Goal: Information Seeking & Learning: Compare options

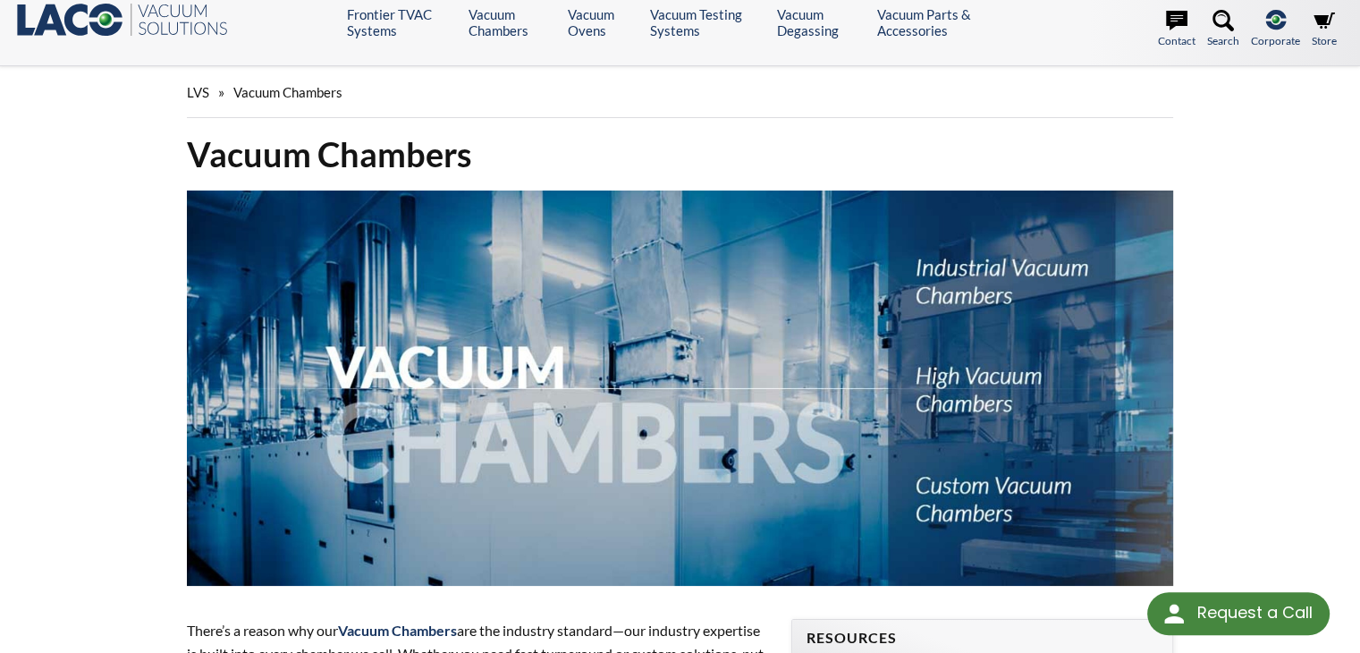
select select "Language Translate Widget"
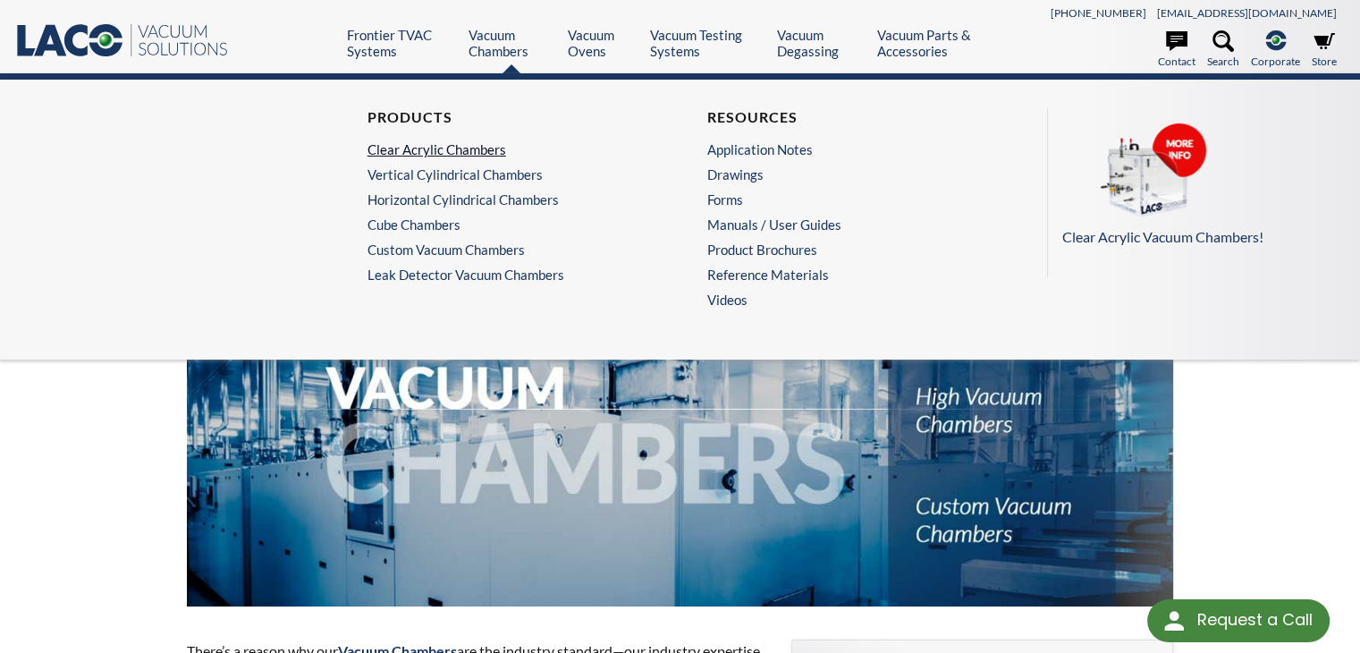
click at [460, 145] on link "Clear Acrylic Chambers" at bounding box center [506, 149] width 276 height 16
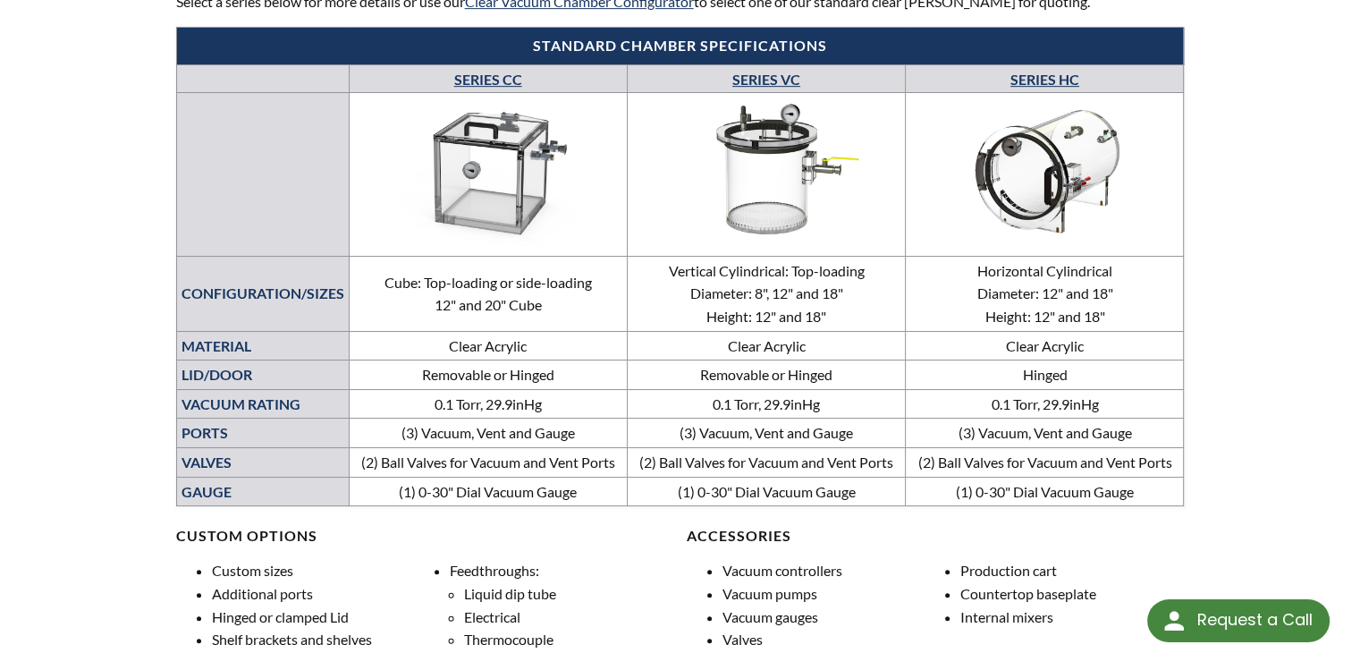
scroll to position [626, 0]
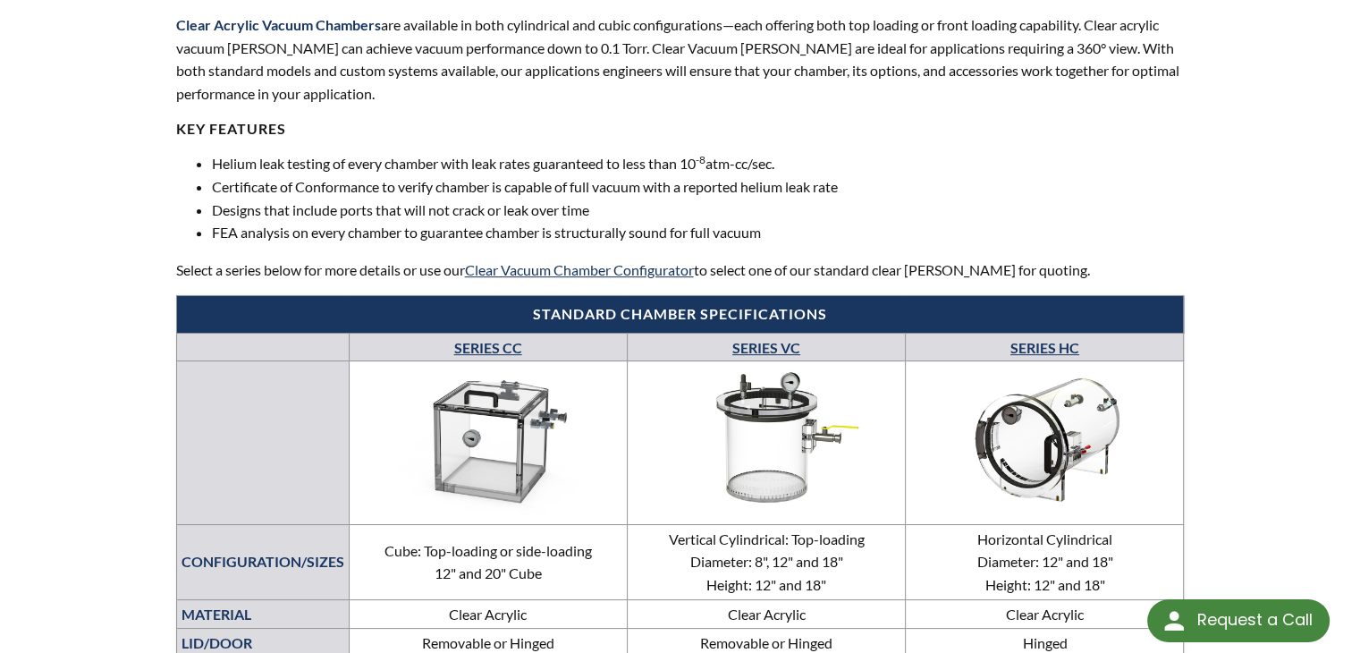
click at [488, 353] on link "SERIES CC" at bounding box center [488, 347] width 68 height 17
click at [758, 402] on img at bounding box center [766, 439] width 269 height 151
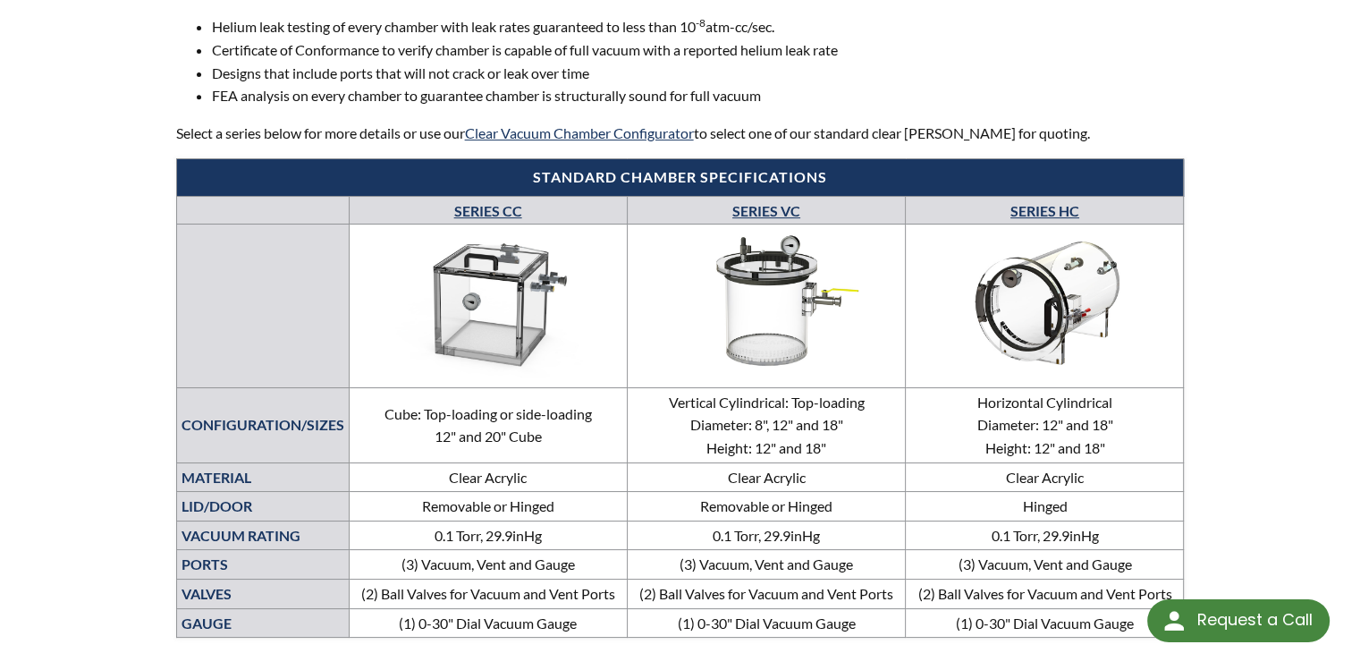
scroll to position [895, 0]
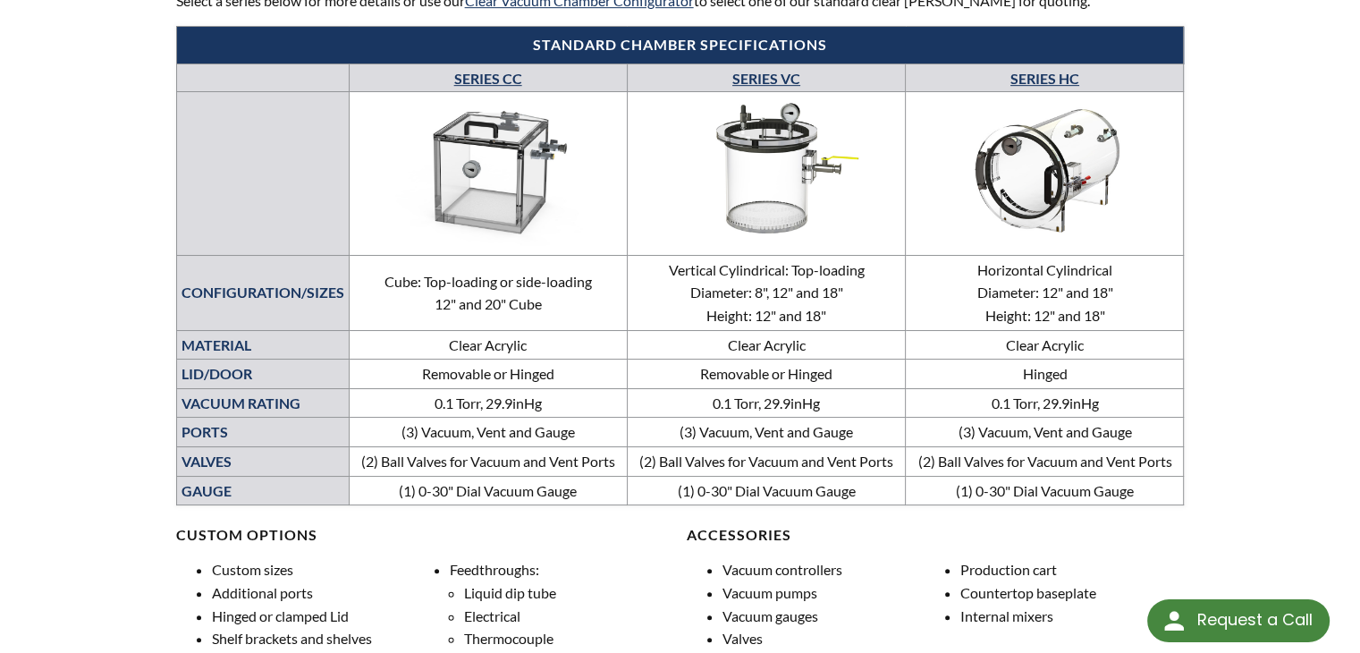
click at [469, 176] on img at bounding box center [488, 170] width 268 height 151
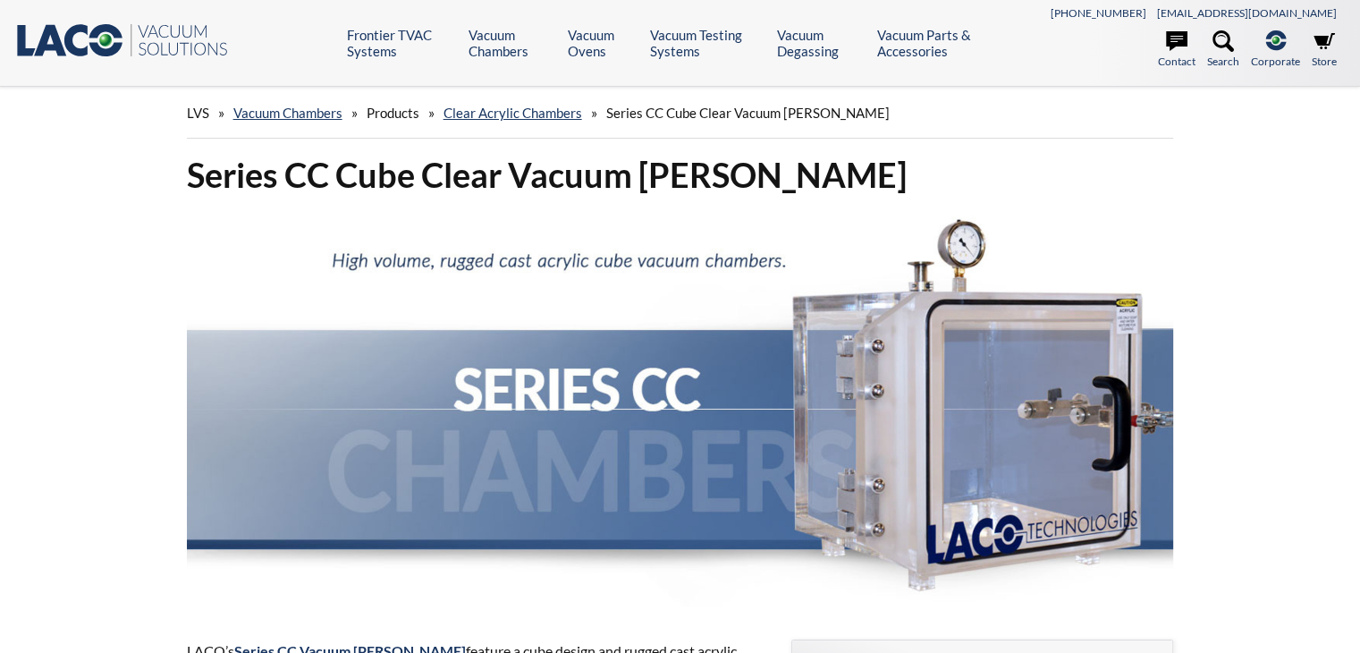
select select "Language Translate Widget"
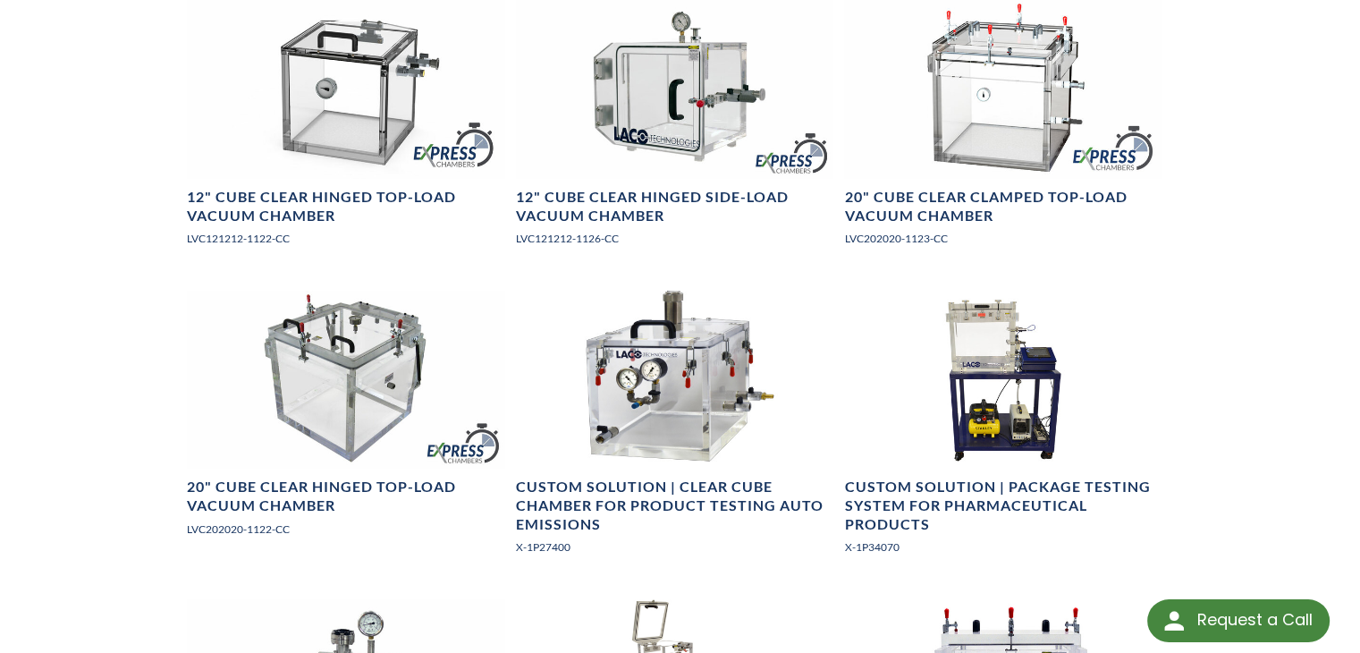
scroll to position [1162, 0]
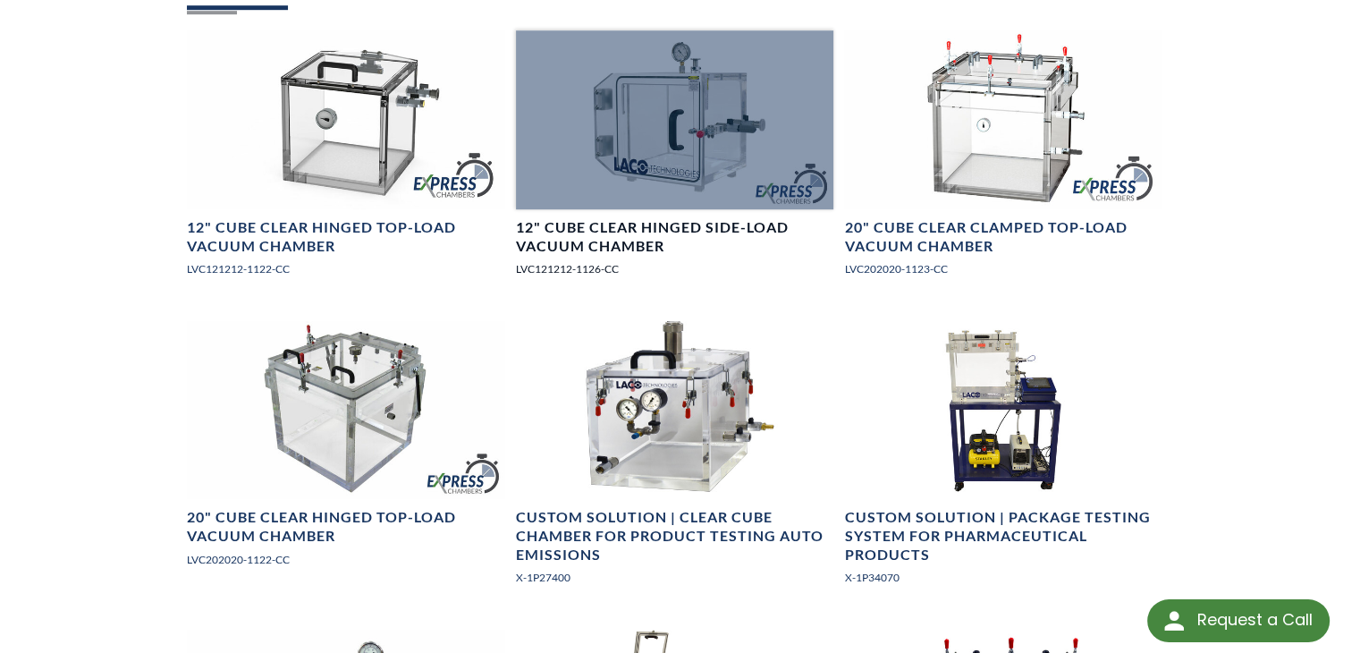
click at [619, 218] on h4 "12" Cube Clear Hinged Side-Load Vacuum Chamber" at bounding box center [675, 237] width 318 height 38
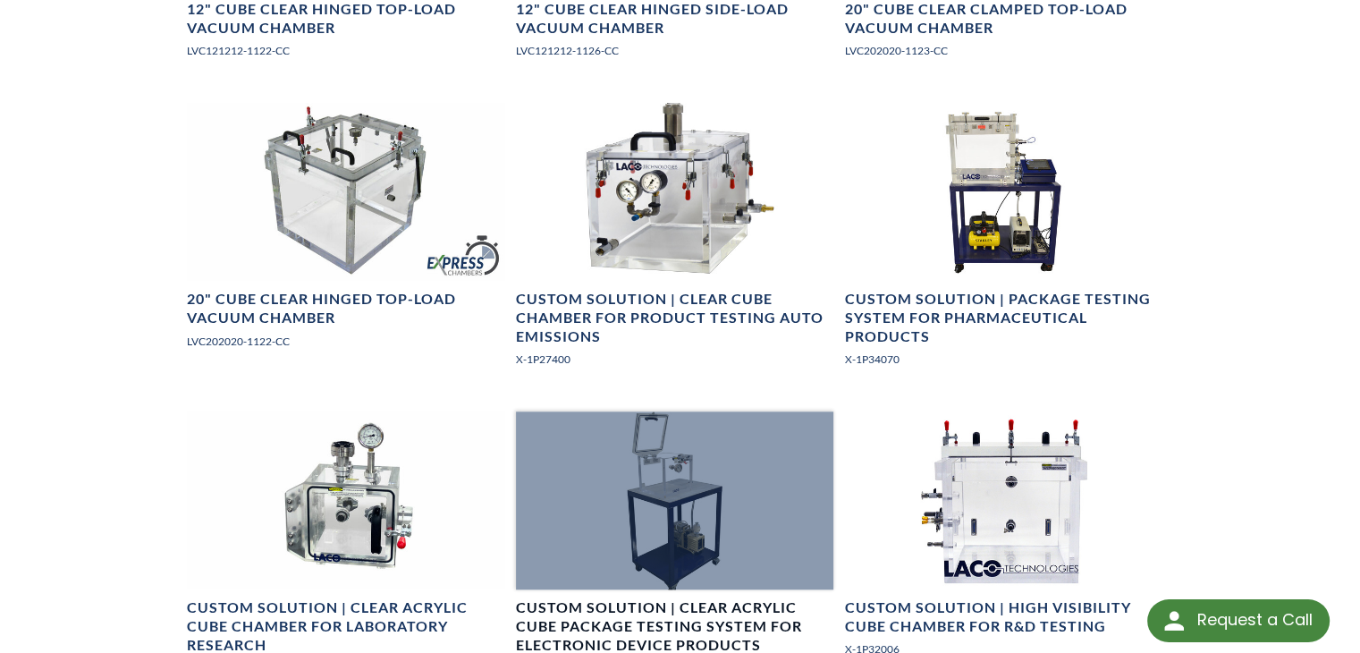
scroll to position [1520, 0]
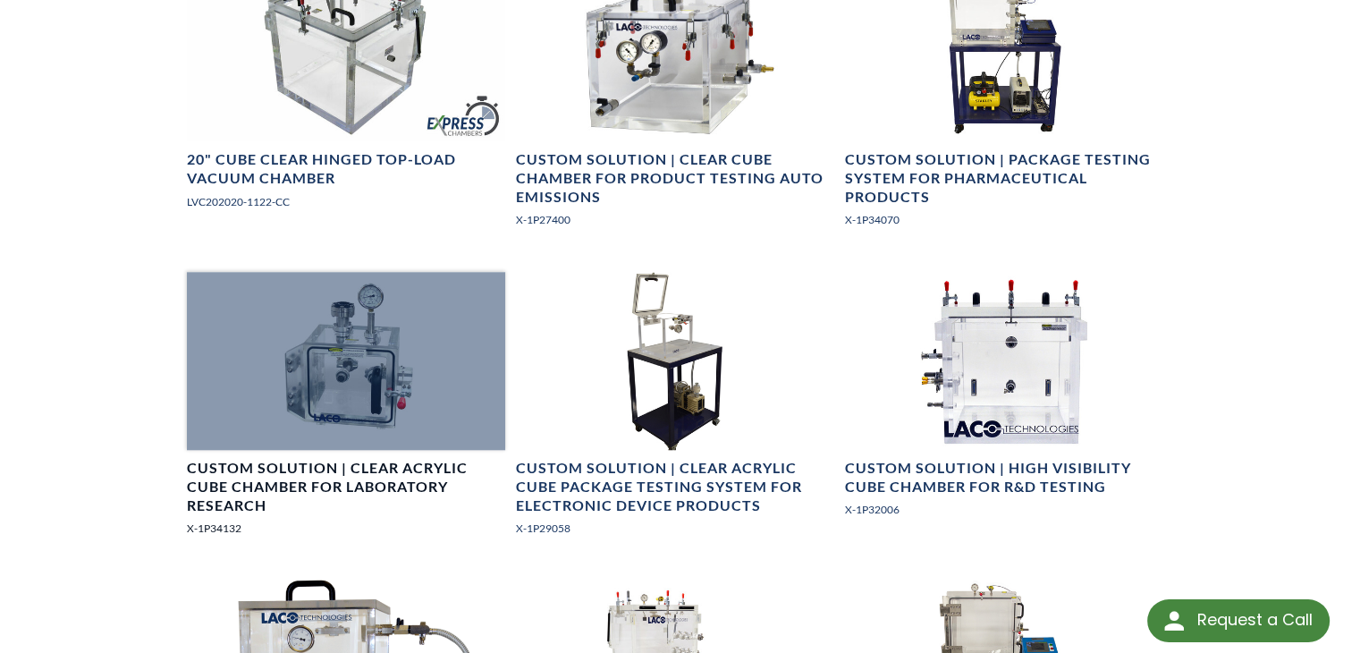
click at [379, 335] on div at bounding box center [346, 361] width 318 height 179
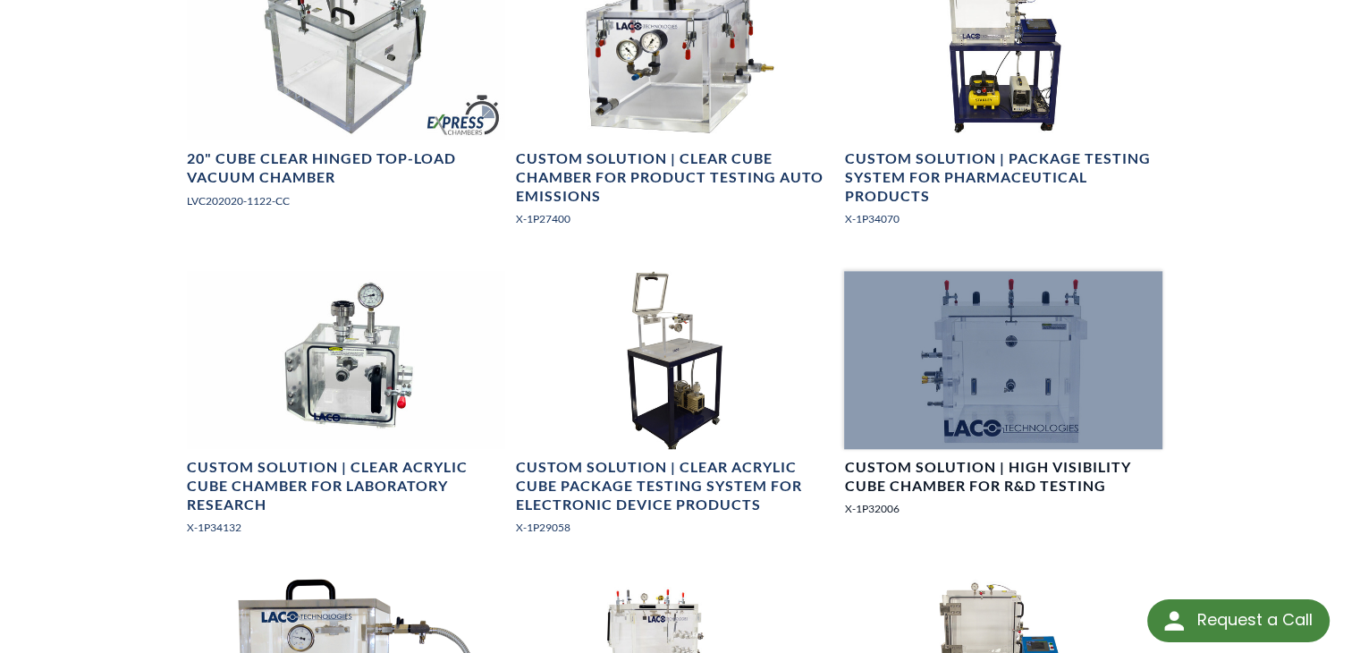
click at [937, 295] on div at bounding box center [1003, 360] width 318 height 179
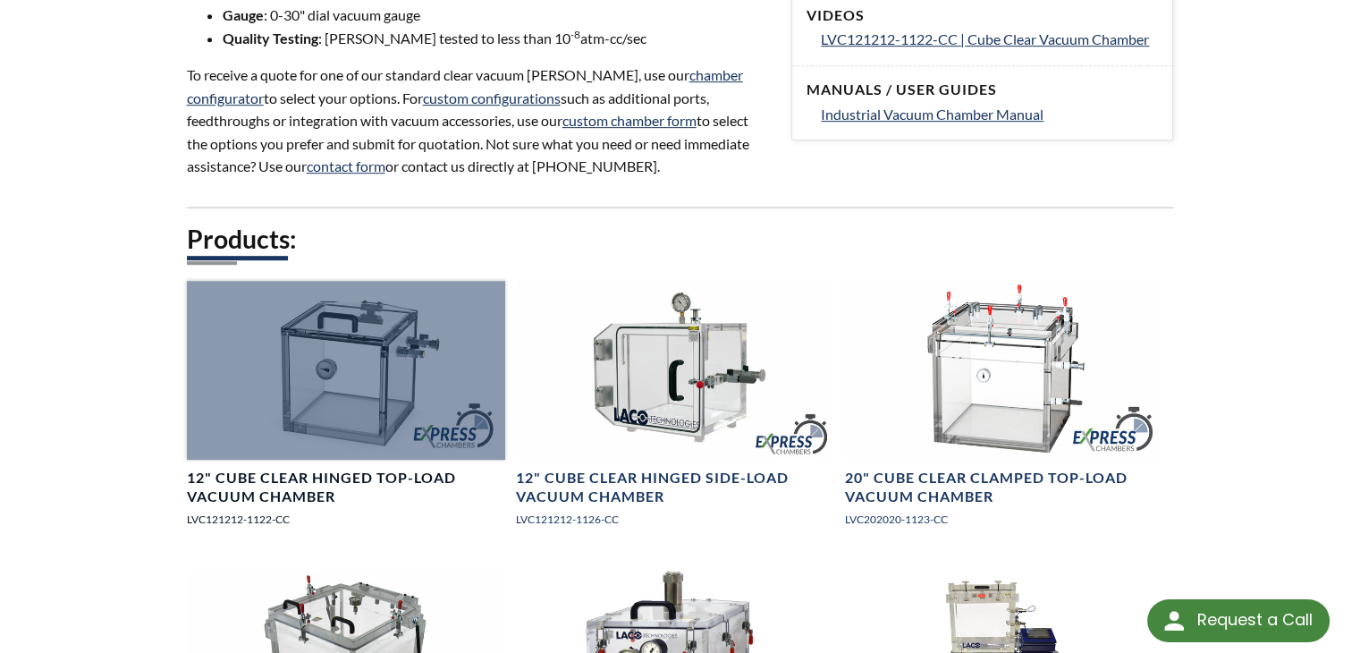
scroll to position [717, 0]
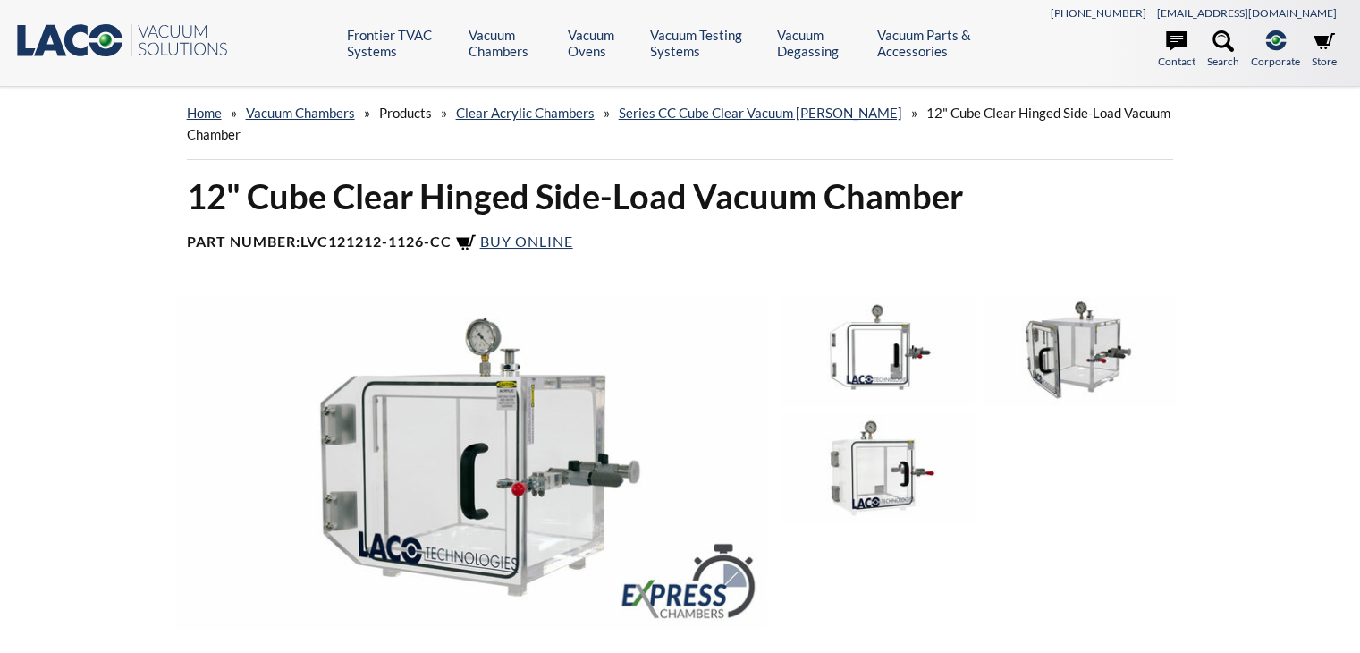
select select "Language Translate Widget"
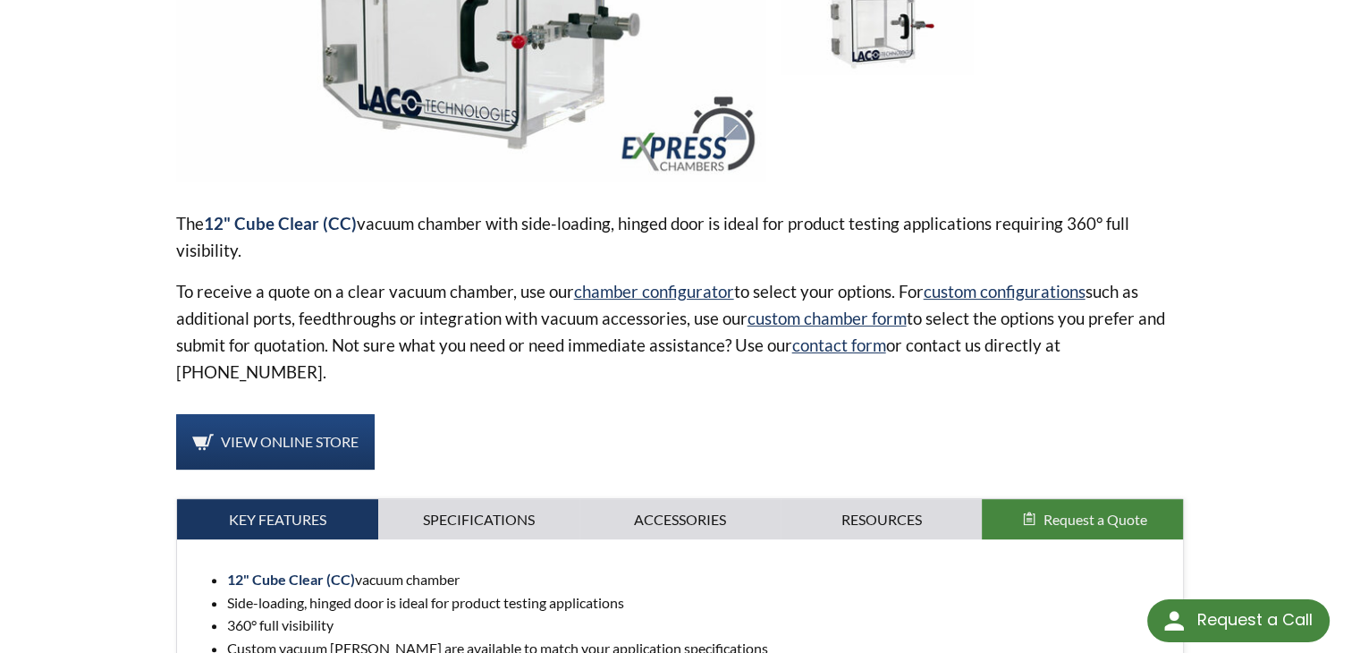
scroll to position [626, 0]
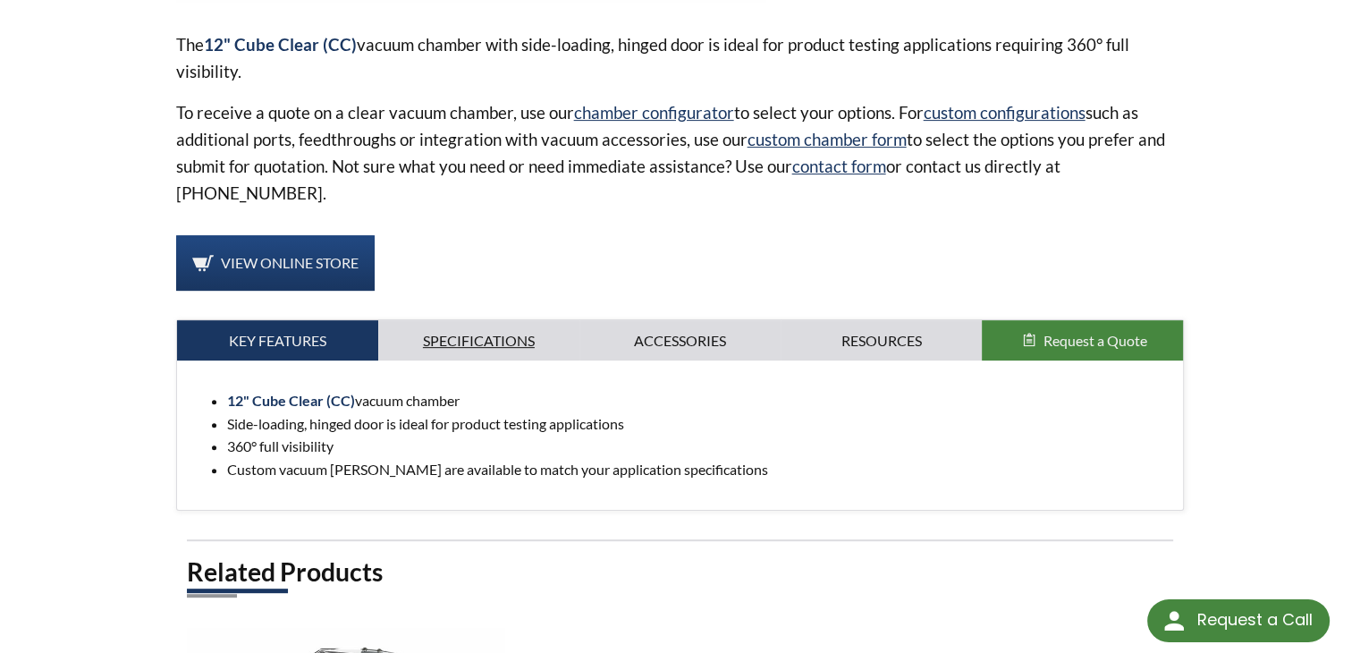
click at [491, 320] on link "Specifications" at bounding box center [478, 340] width 201 height 41
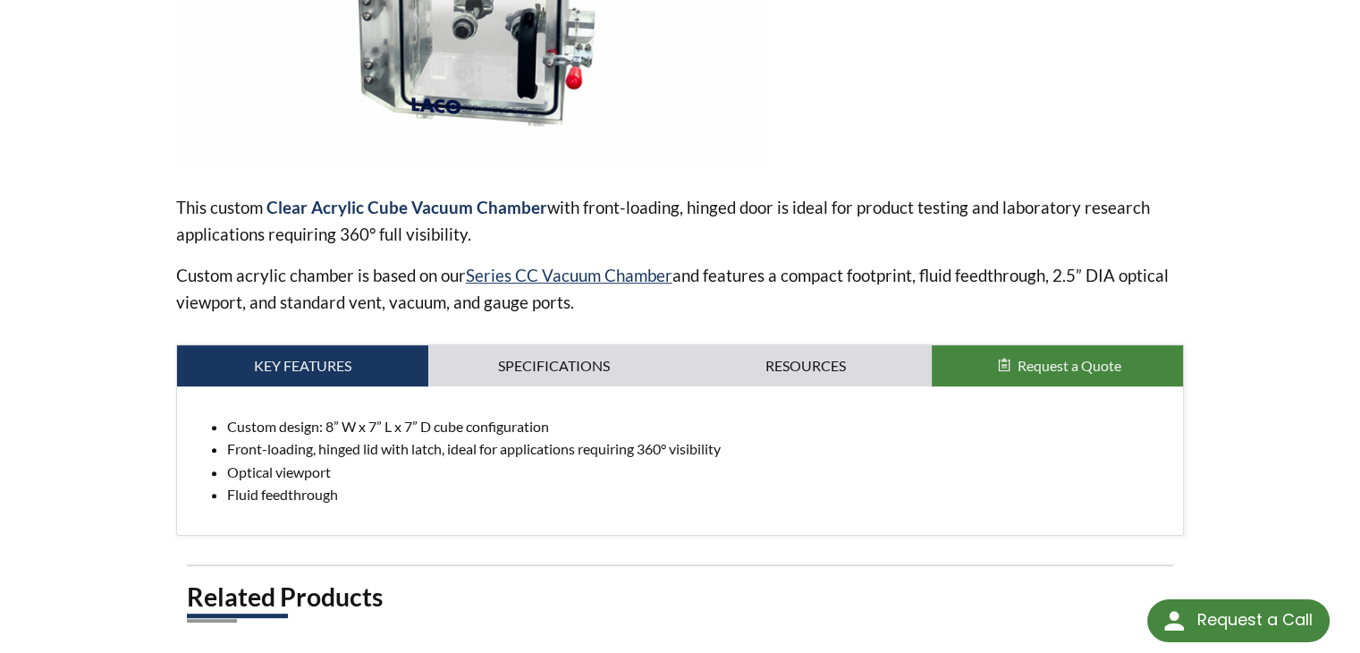
scroll to position [626, 0]
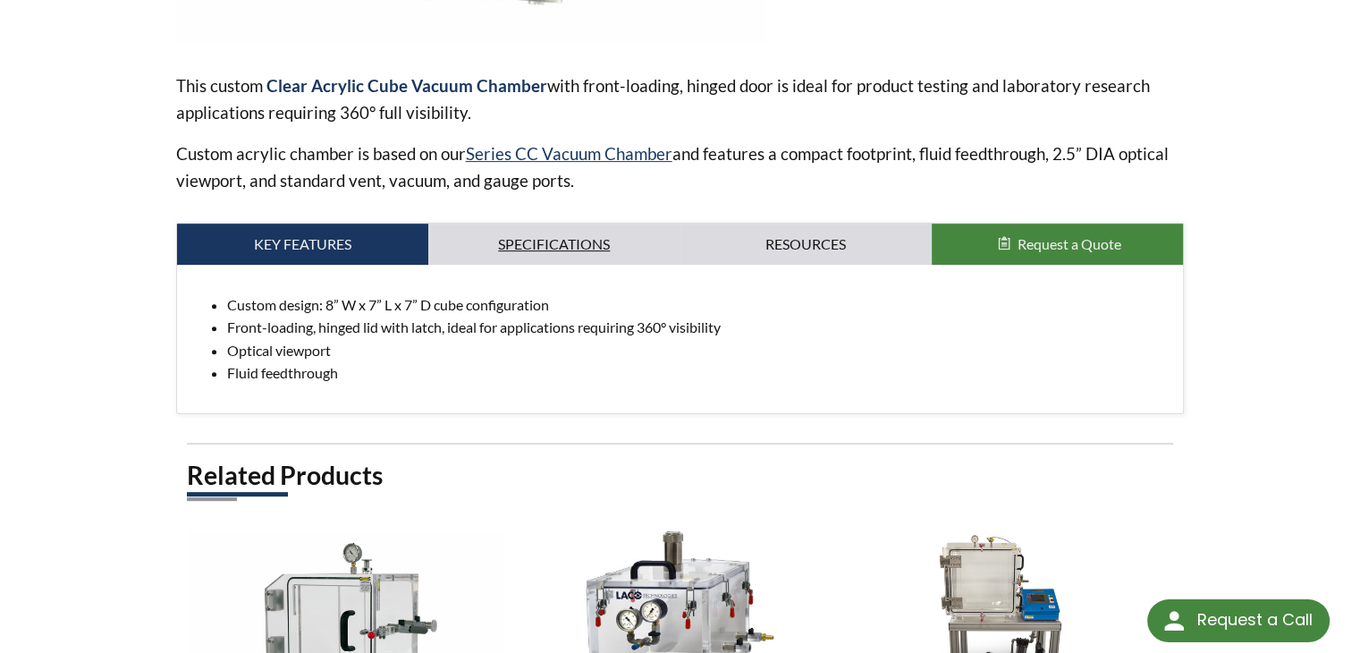
click at [538, 250] on link "Specifications" at bounding box center [553, 244] width 251 height 41
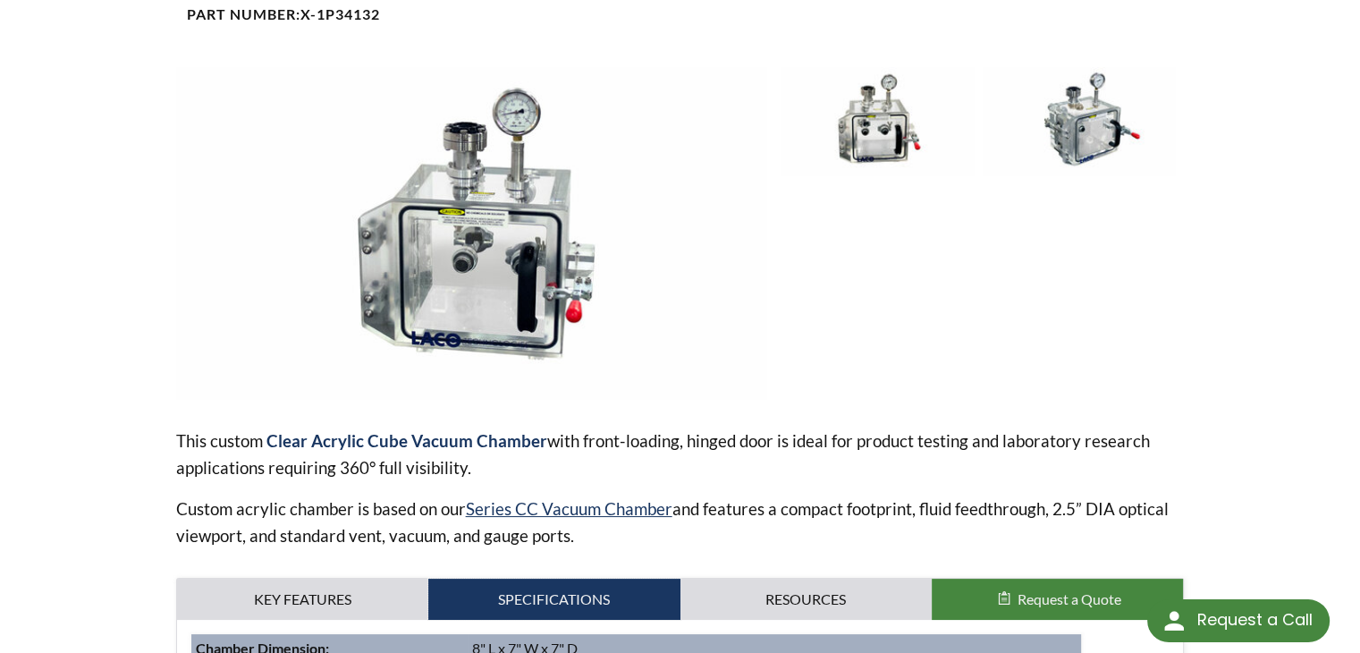
scroll to position [268, 0]
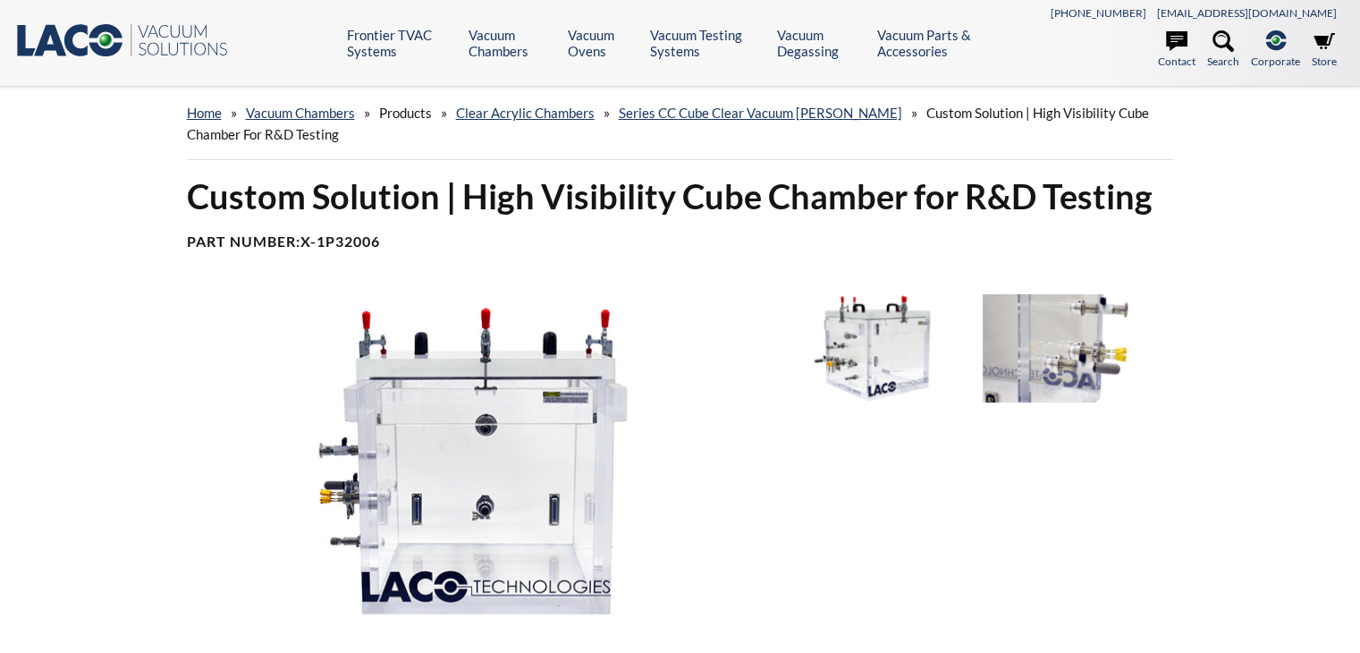
select select "Language Translate Widget"
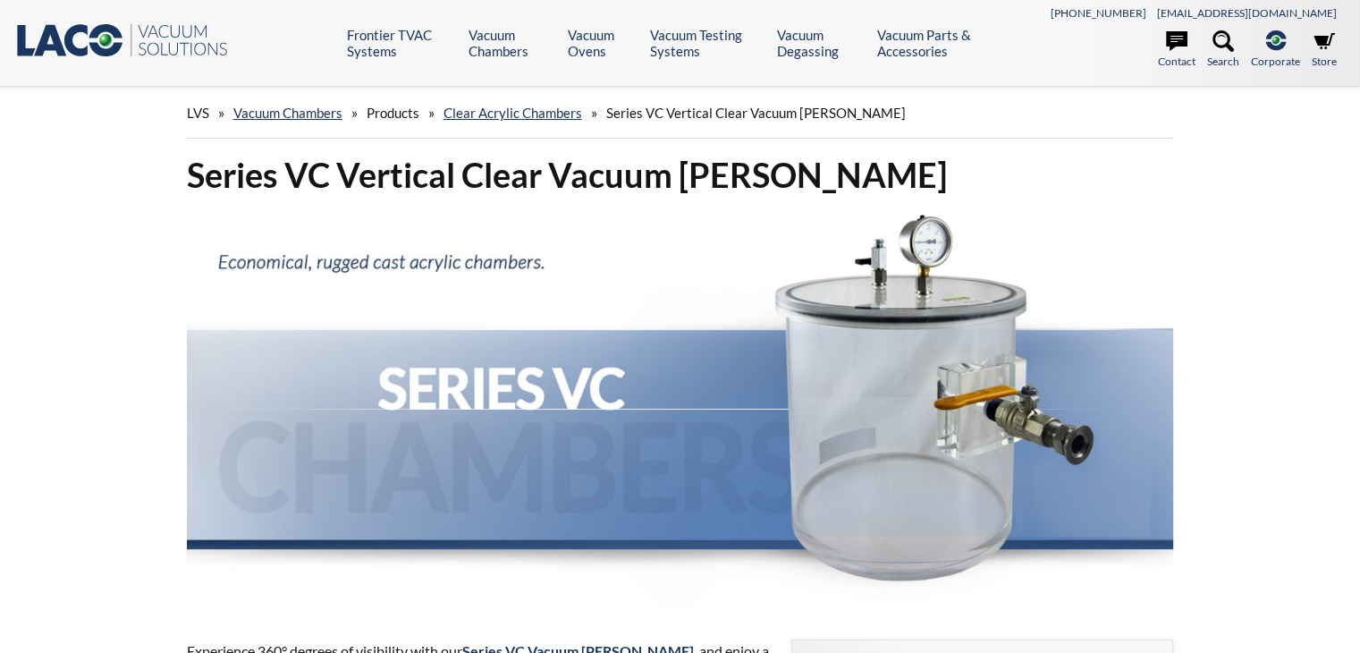
select select "Language Translate Widget"
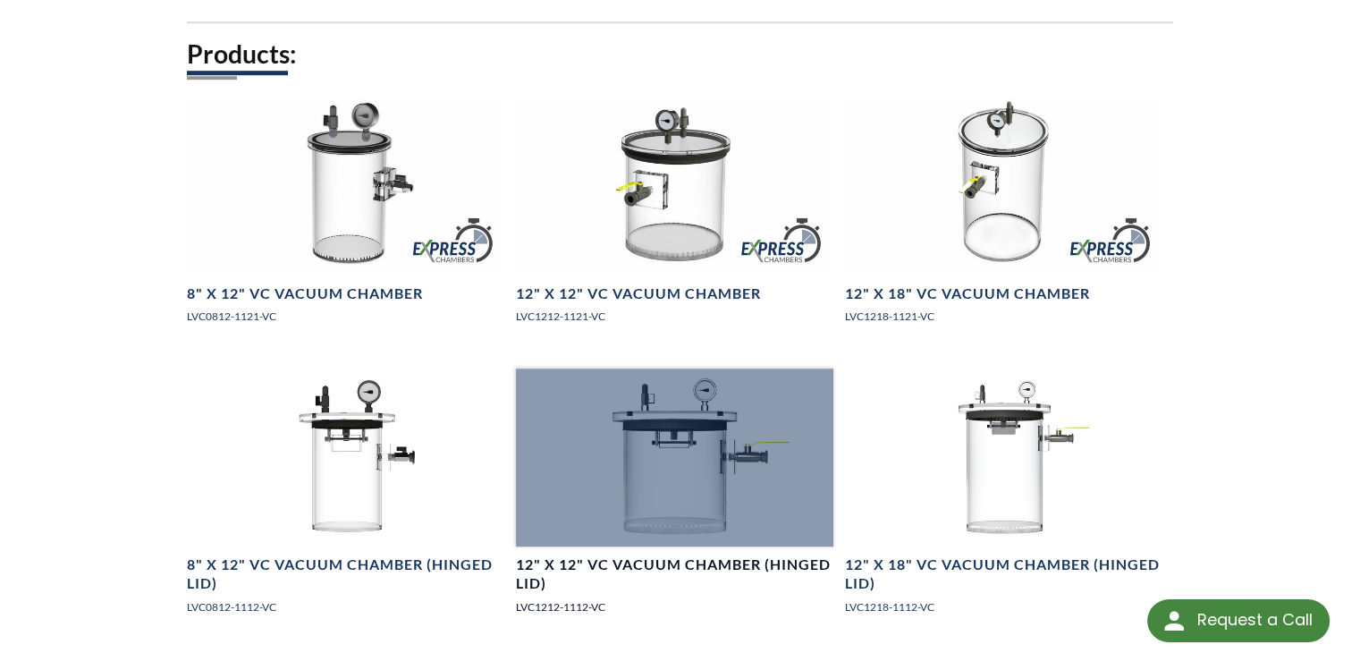
scroll to position [1073, 0]
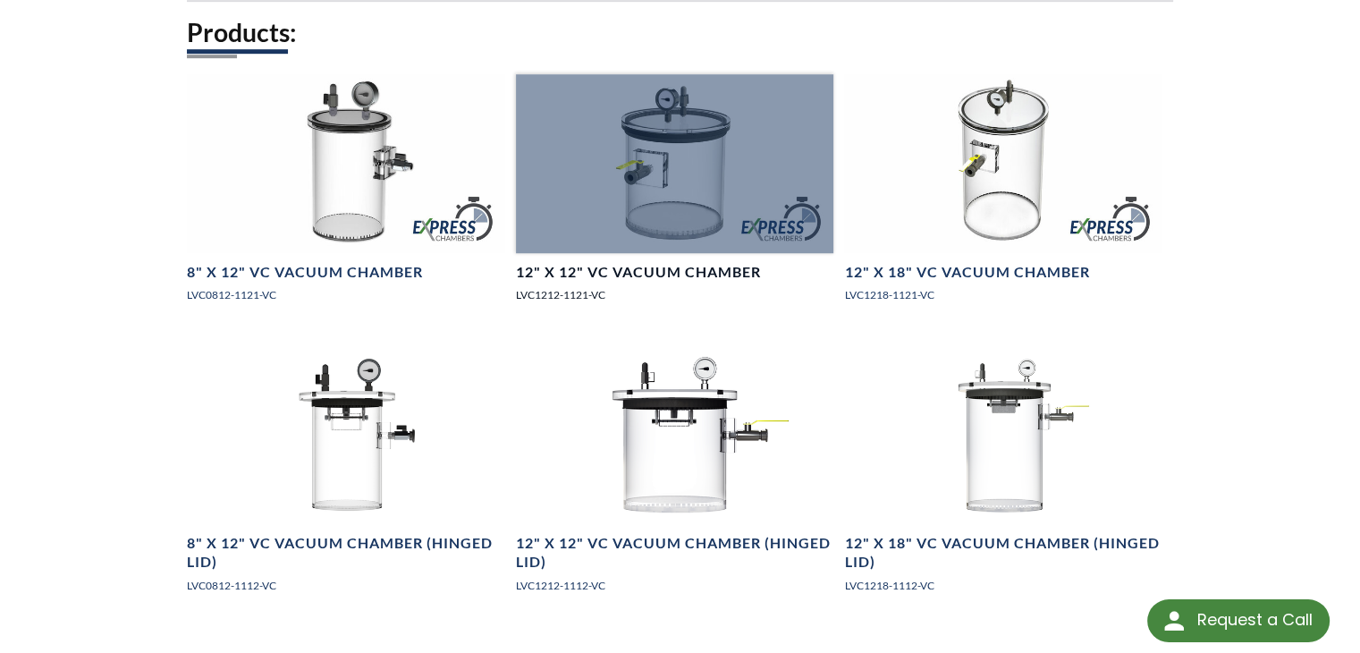
click at [651, 231] on div at bounding box center [675, 163] width 318 height 179
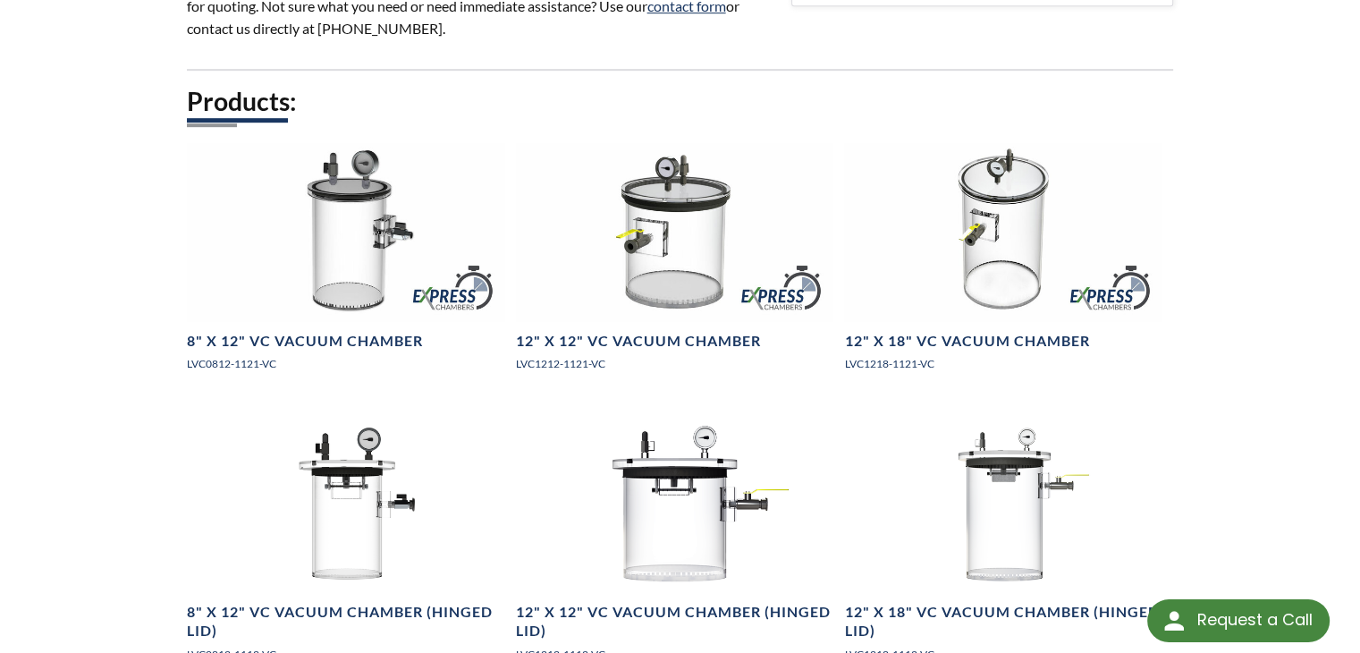
scroll to position [894, 0]
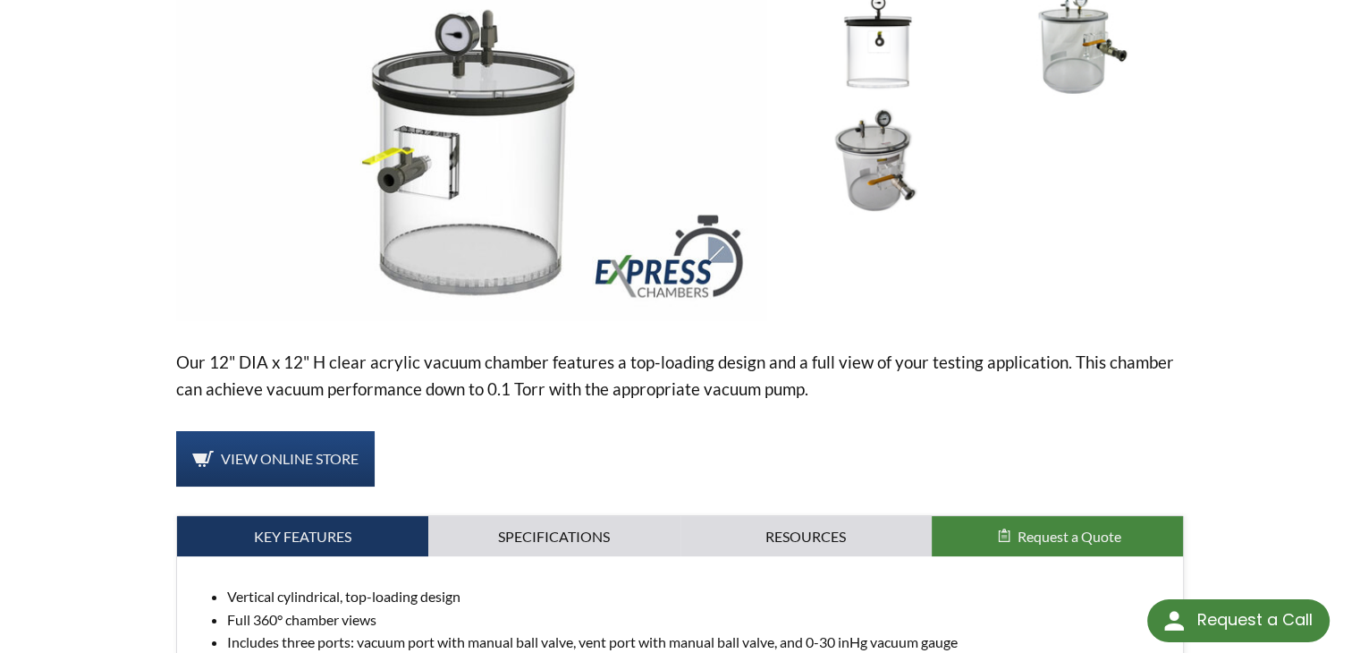
scroll to position [358, 0]
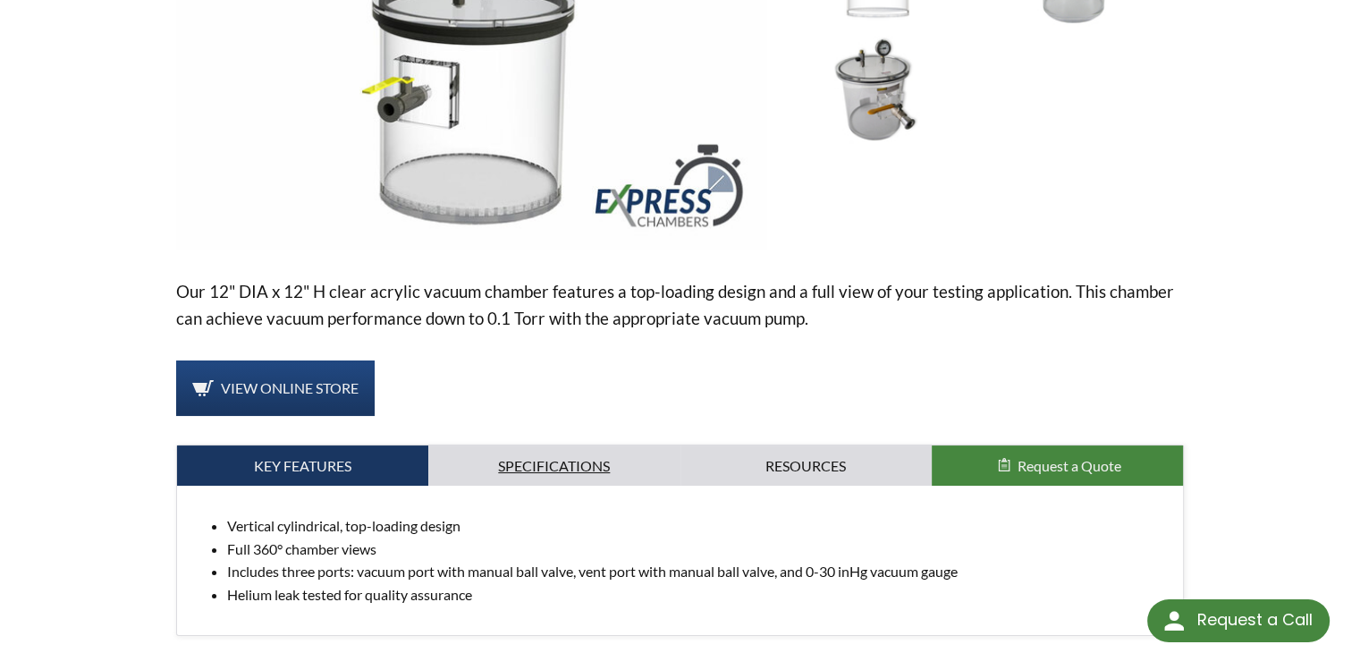
click at [551, 454] on link "Specifications" at bounding box center [553, 465] width 251 height 41
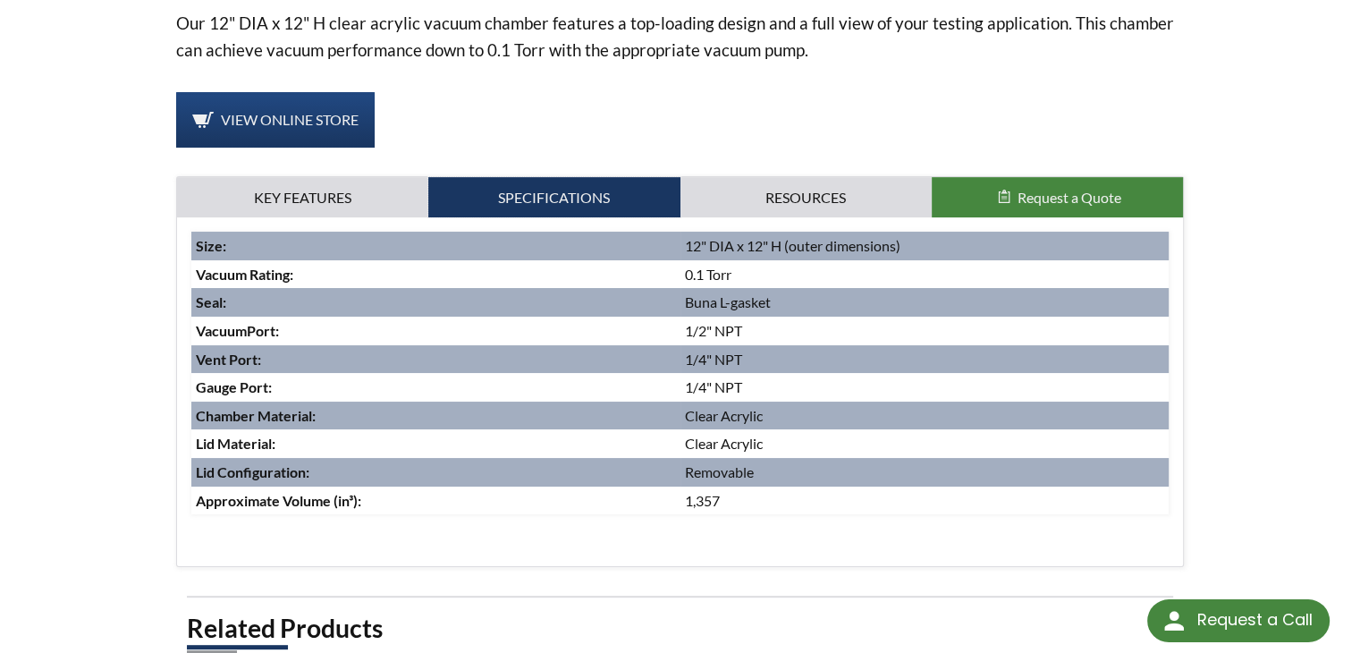
scroll to position [268, 0]
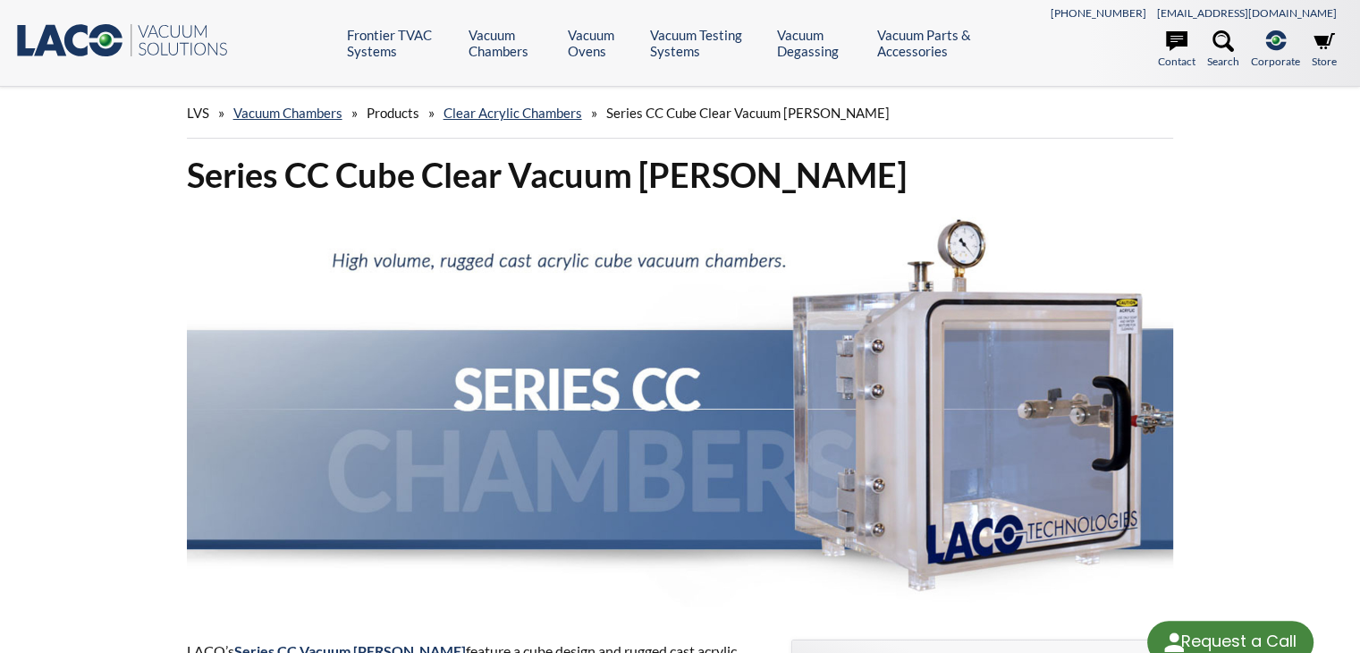
select select "Language Translate Widget"
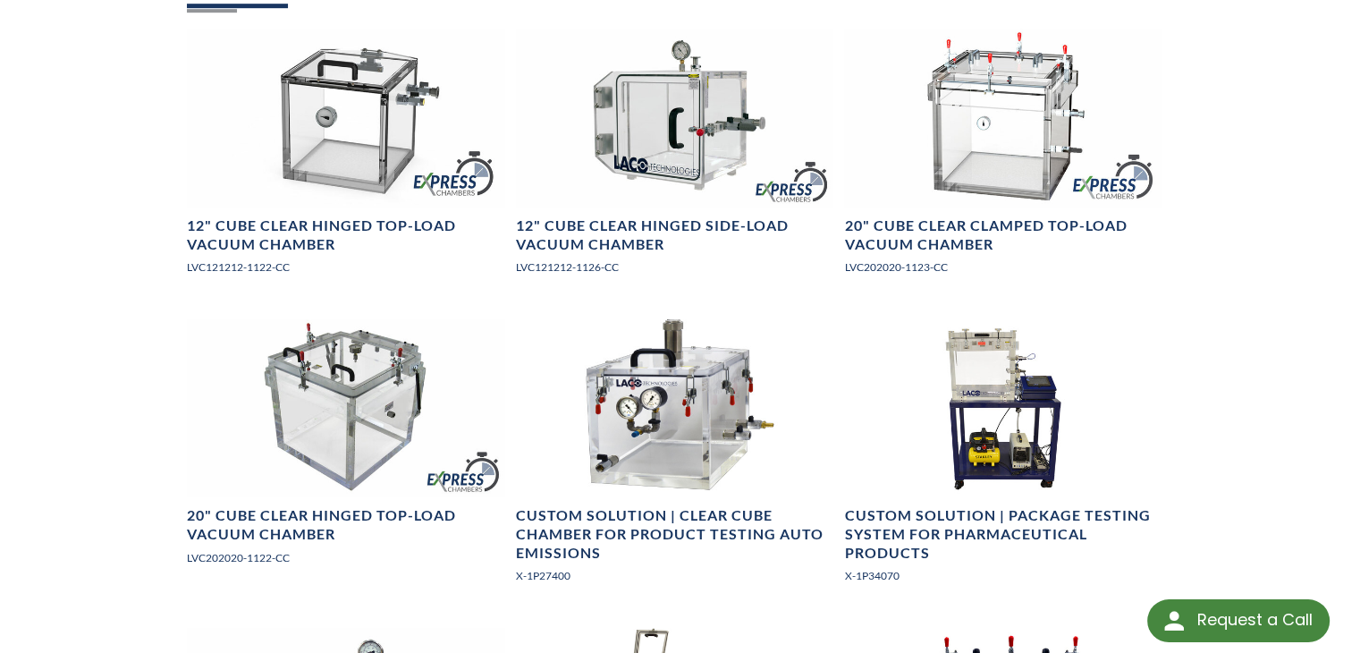
scroll to position [1162, 0]
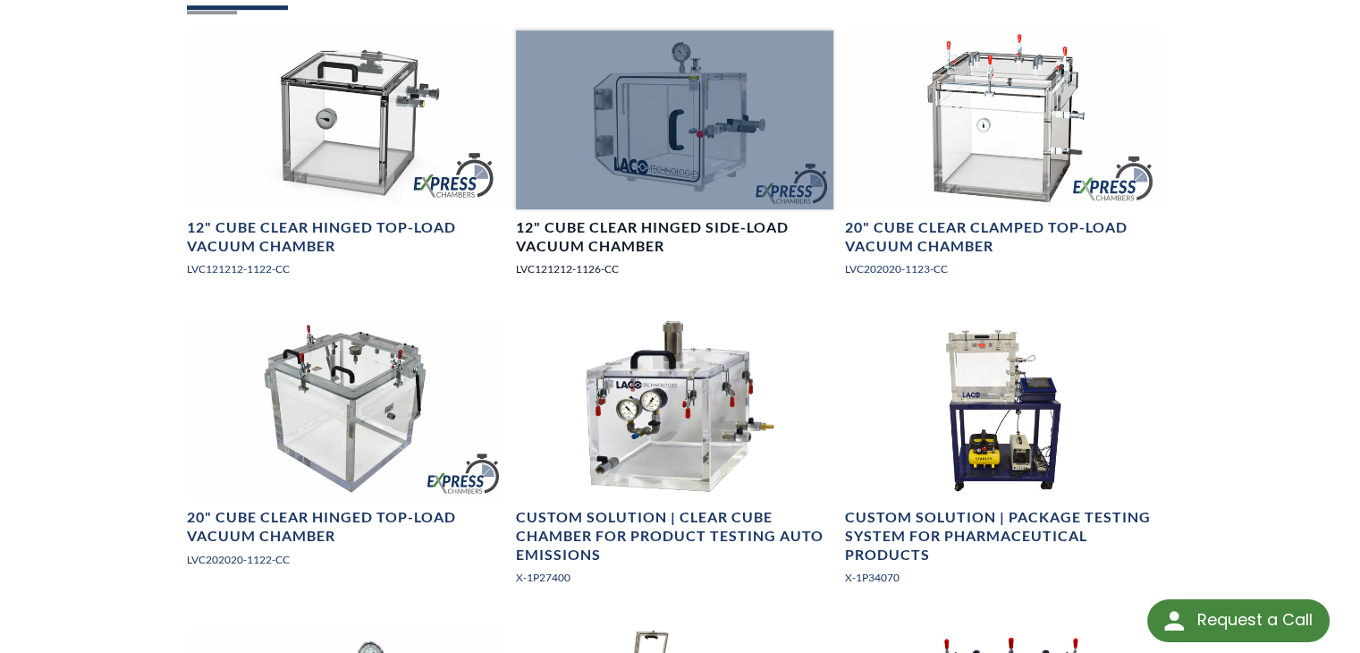
click at [691, 148] on div at bounding box center [675, 119] width 318 height 179
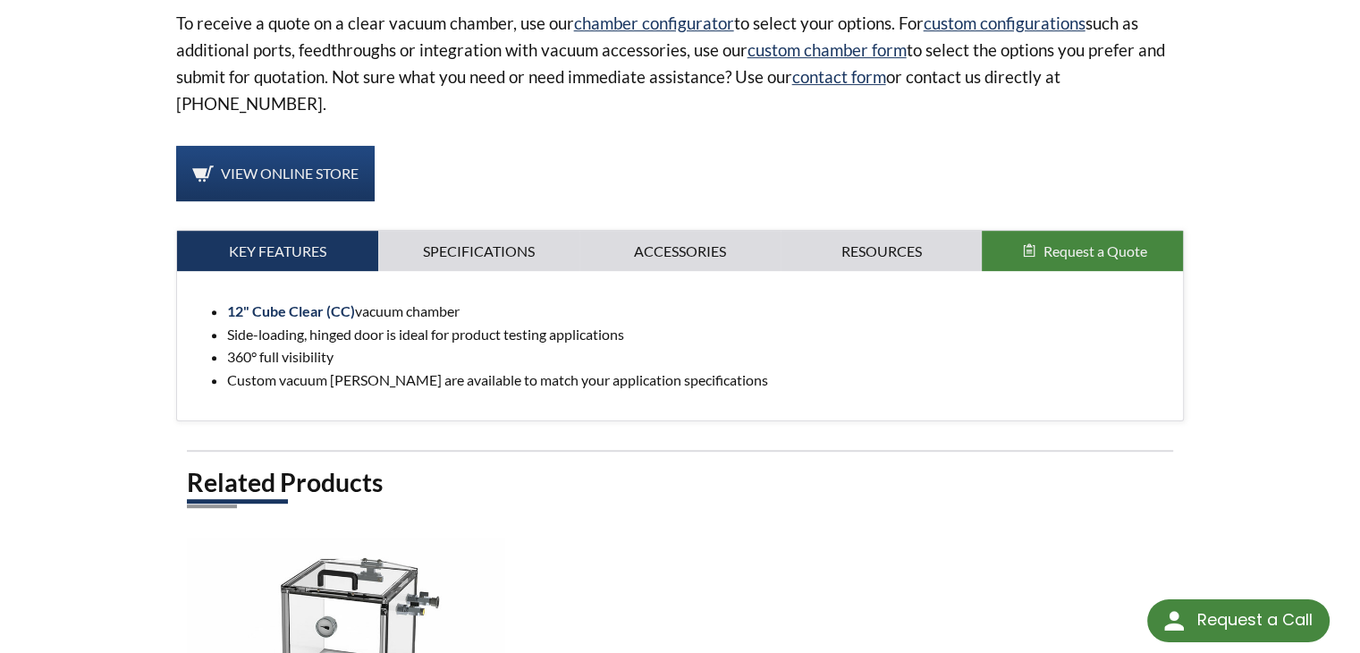
scroll to position [715, 0]
click at [504, 231] on link "Specifications" at bounding box center [478, 251] width 201 height 41
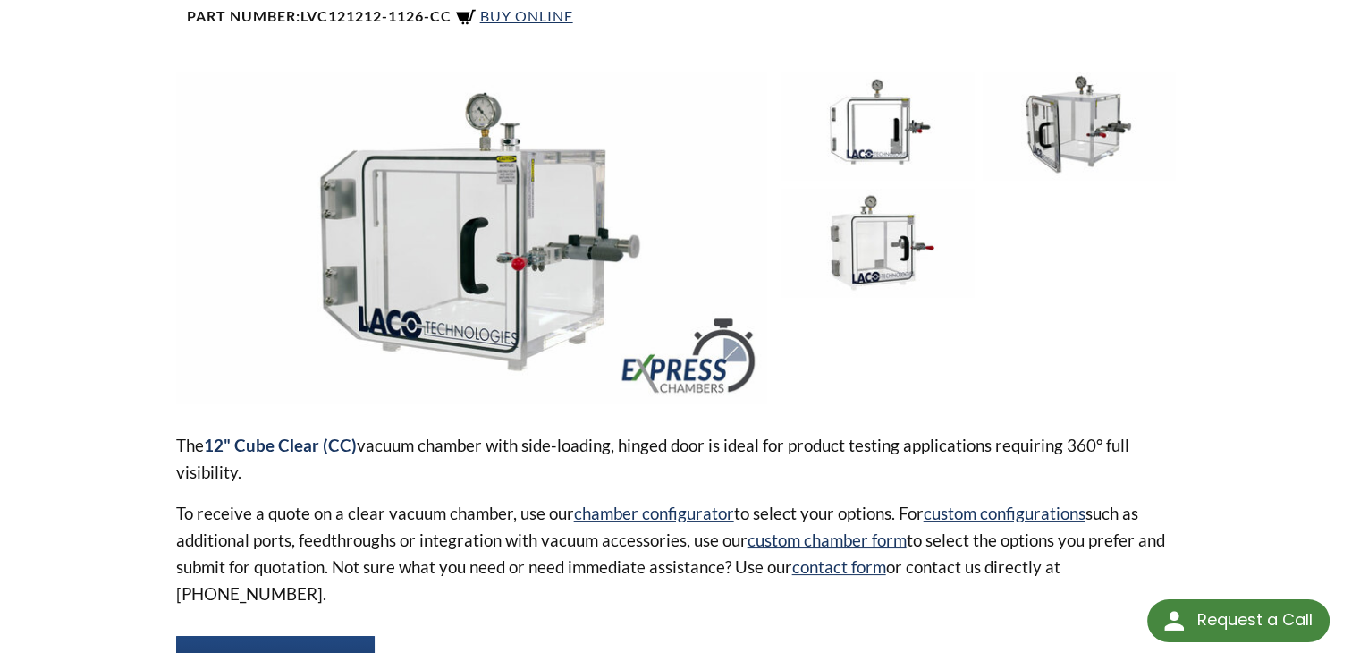
scroll to position [0, 0]
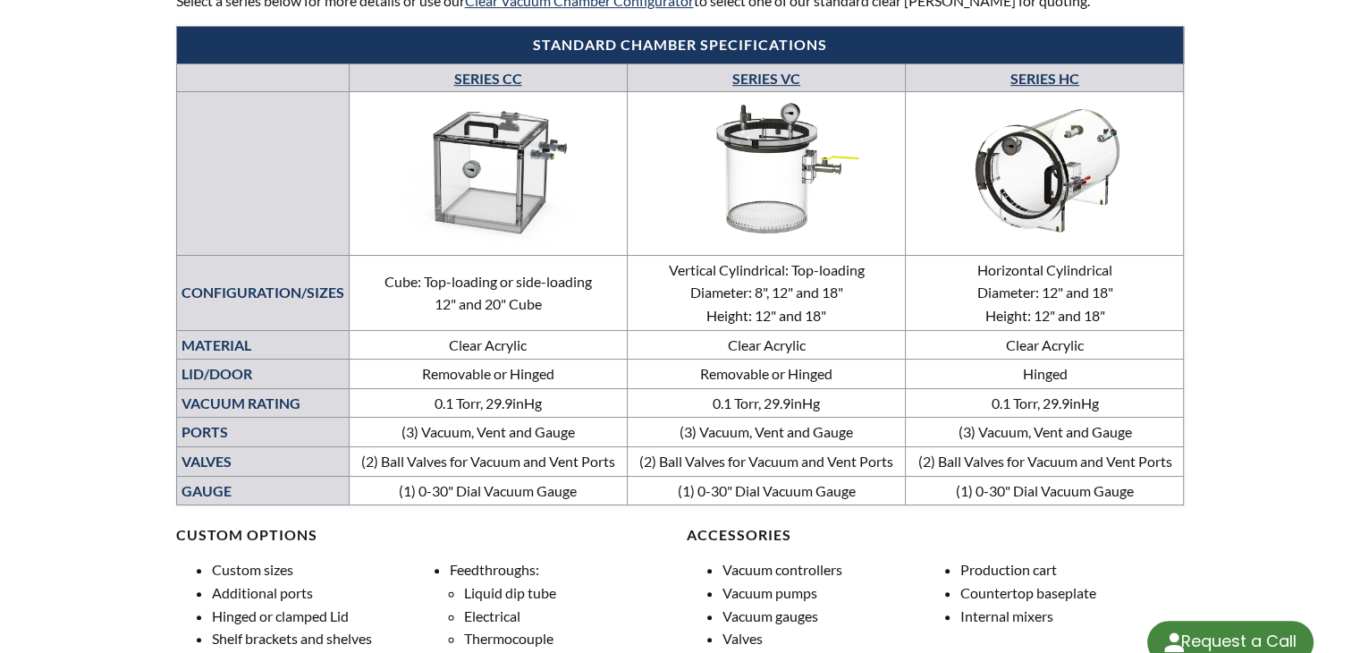
select select "Language Translate Widget"
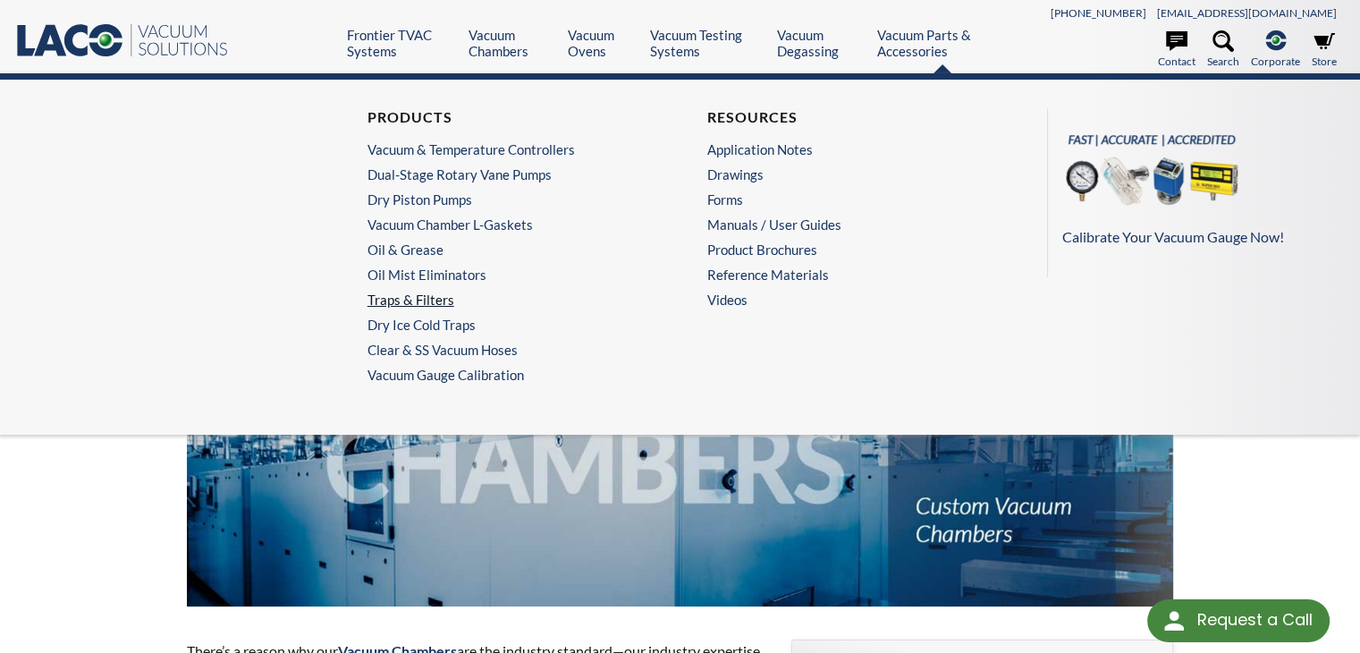
click at [413, 294] on link "Traps & Filters" at bounding box center [506, 299] width 276 height 16
